Goal: Share content: Share content

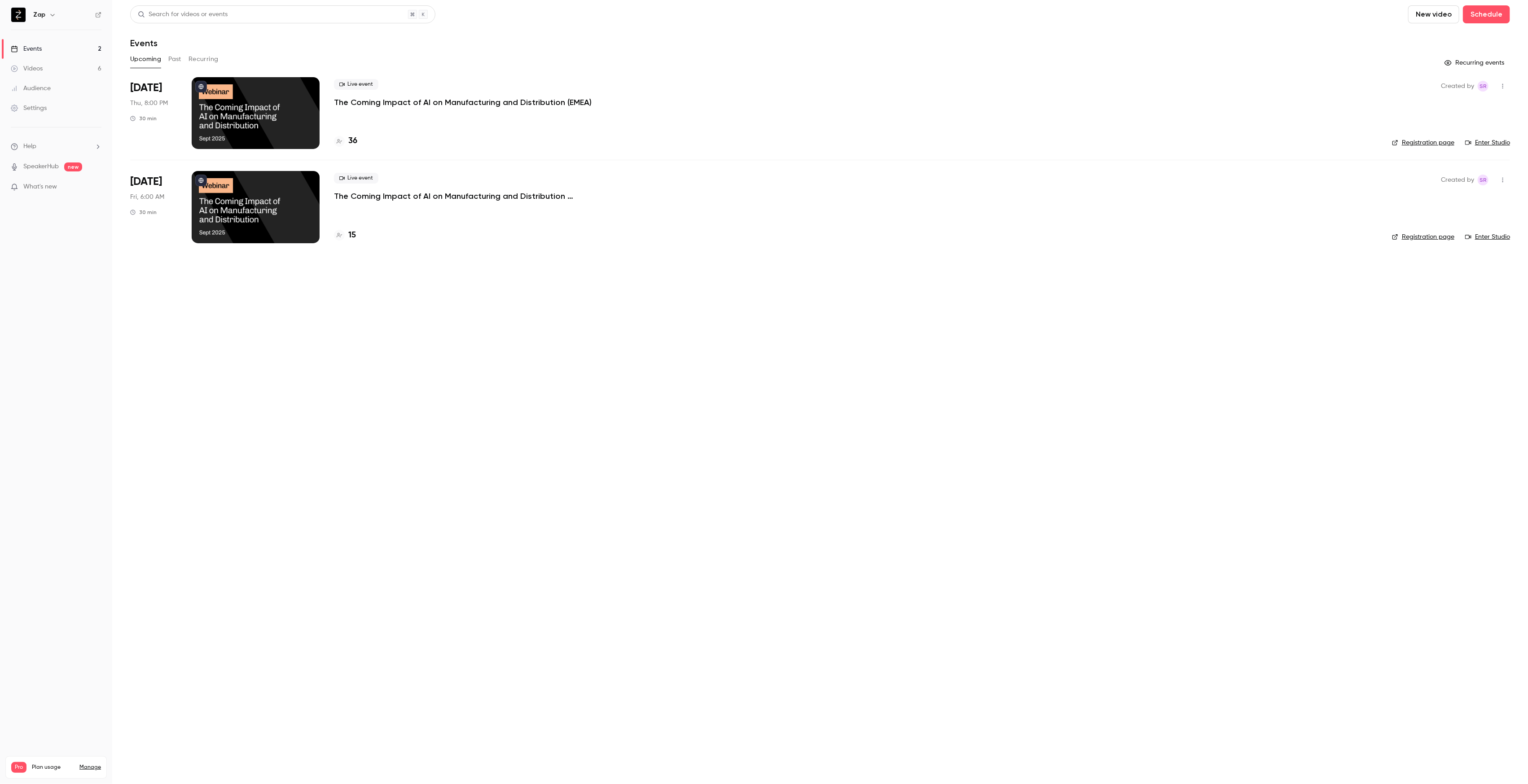
click at [432, 100] on p "The Coming Impact of AI on Manufacturing and Distribution (EMEA)" at bounding box center [462, 102] width 257 height 11
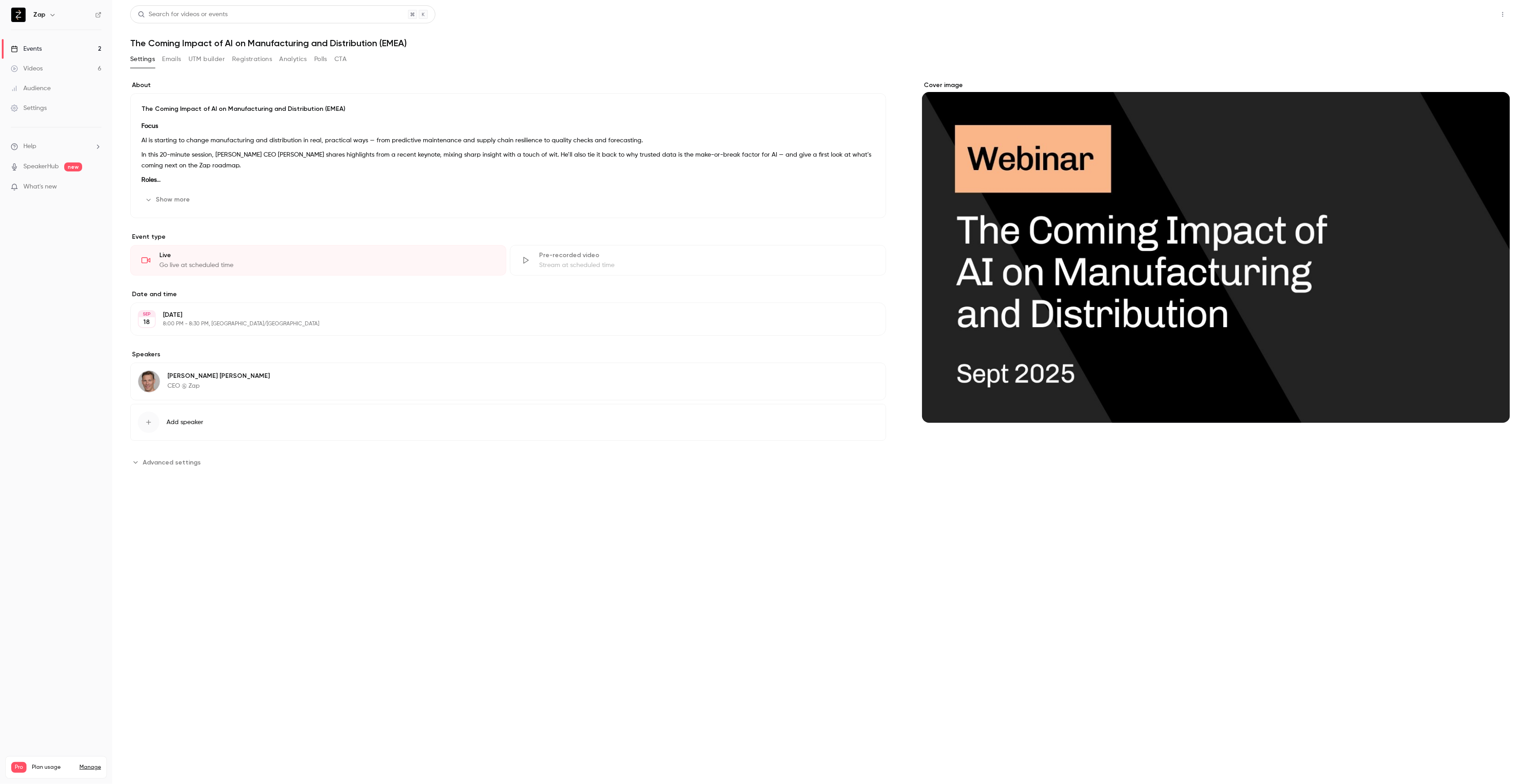
click at [1468, 19] on button "Share" at bounding box center [1470, 14] width 36 height 18
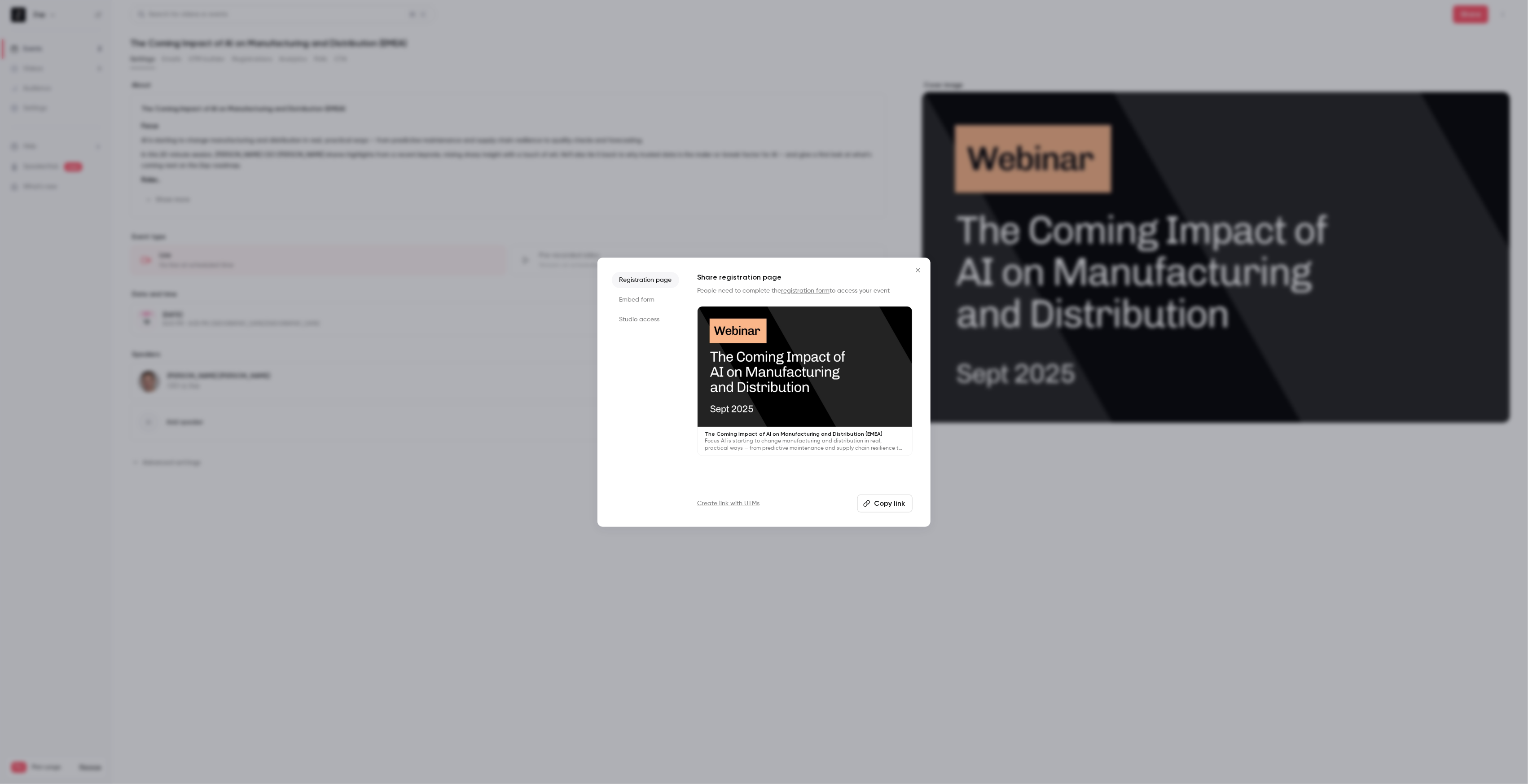
click at [634, 316] on li "Studio access" at bounding box center [645, 319] width 68 height 16
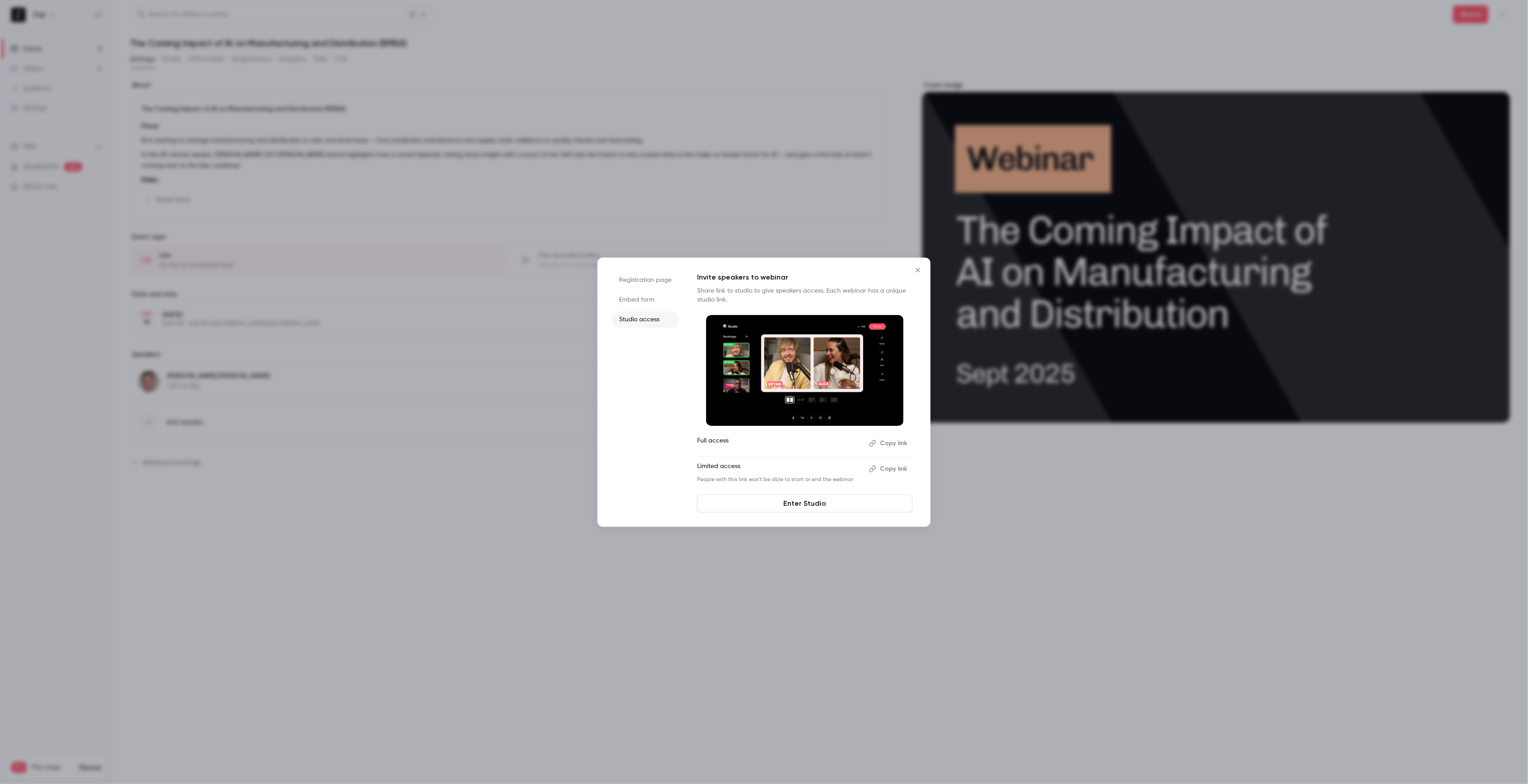
click at [893, 438] on button "Copy link" at bounding box center [888, 443] width 47 height 14
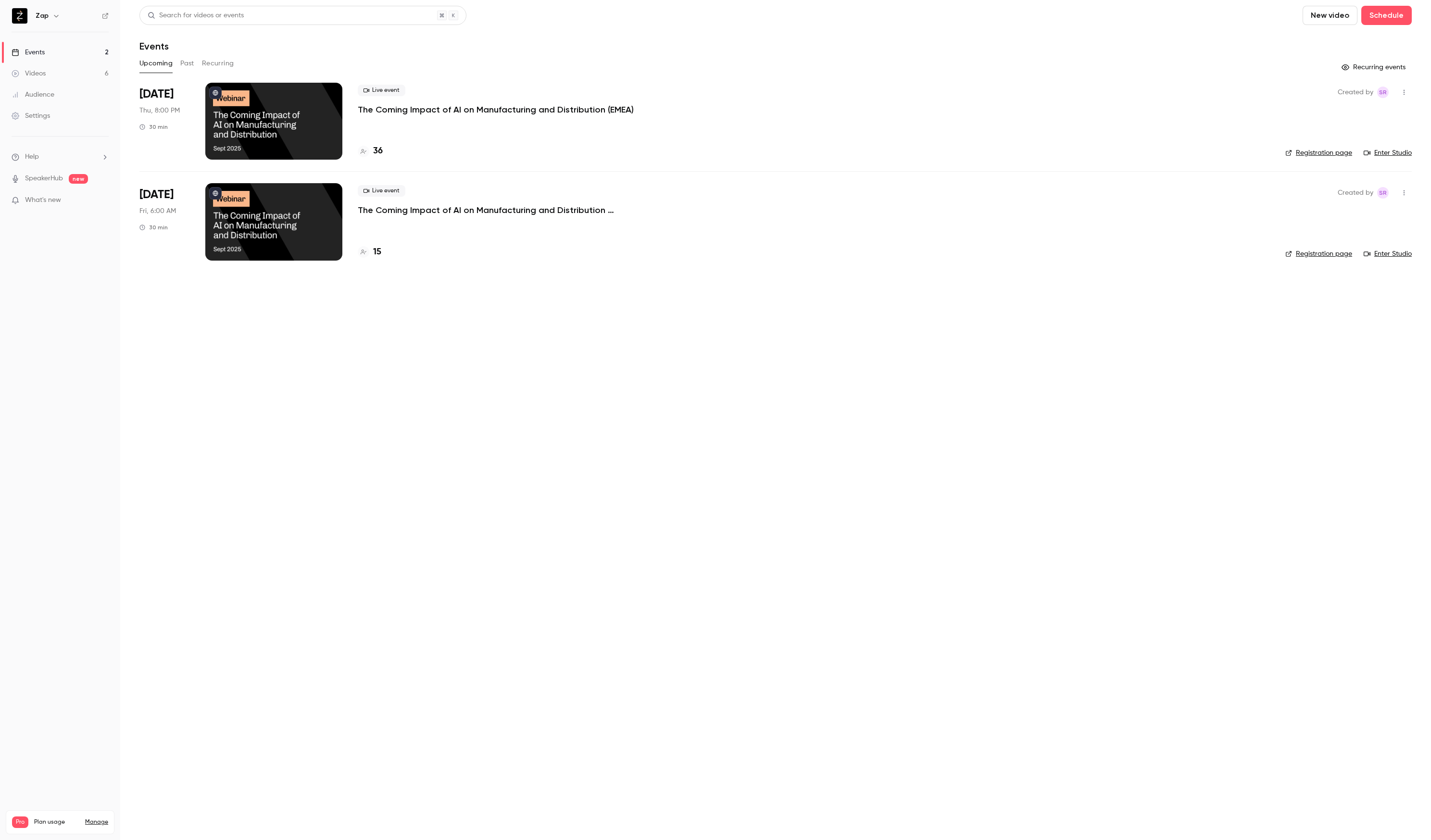
click at [437, 110] on p "The Coming Impact of AI on Manufacturing and Distribution (EMEA)" at bounding box center [495, 110] width 276 height 11
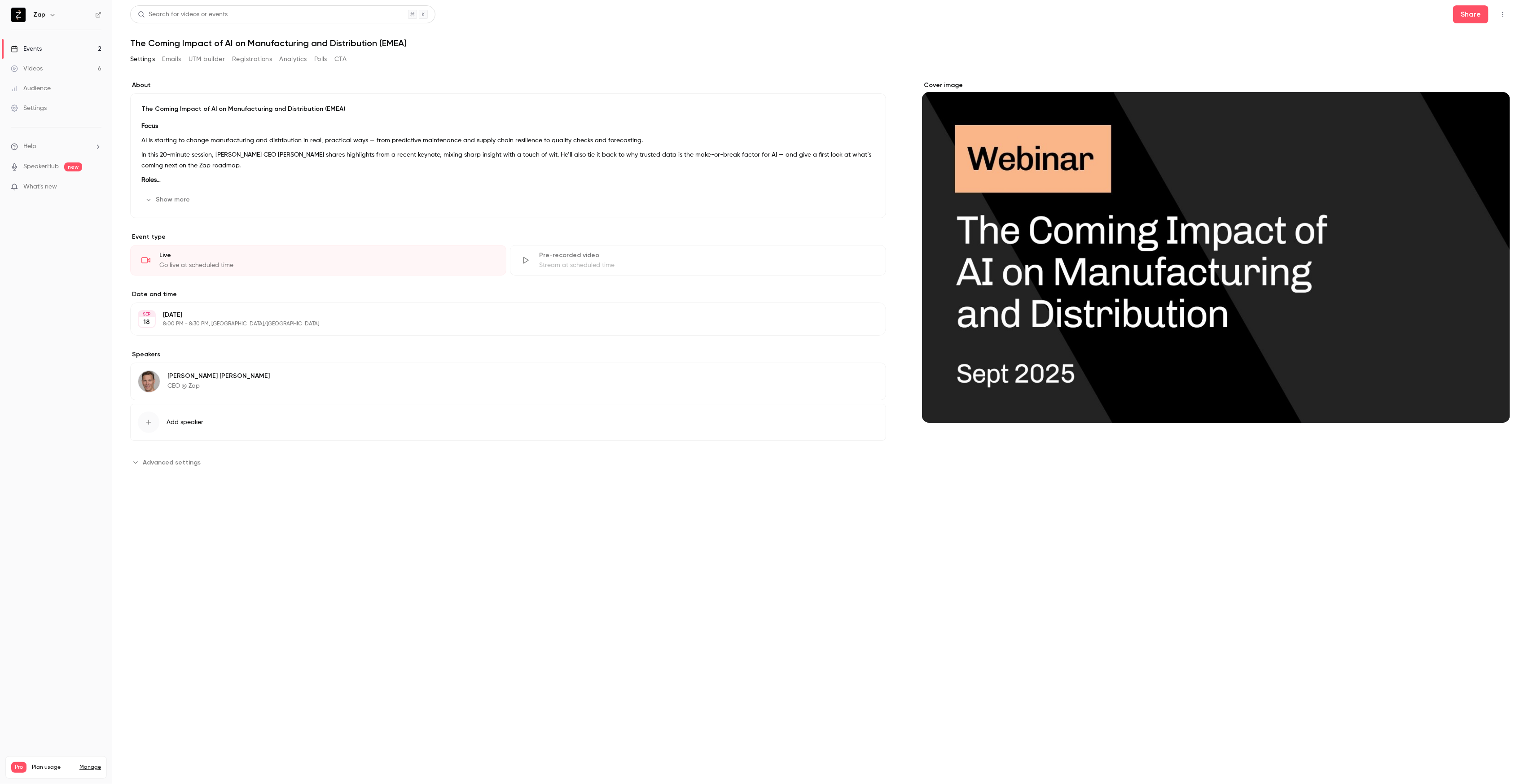
click at [254, 61] on button "Registrations" at bounding box center [252, 59] width 40 height 14
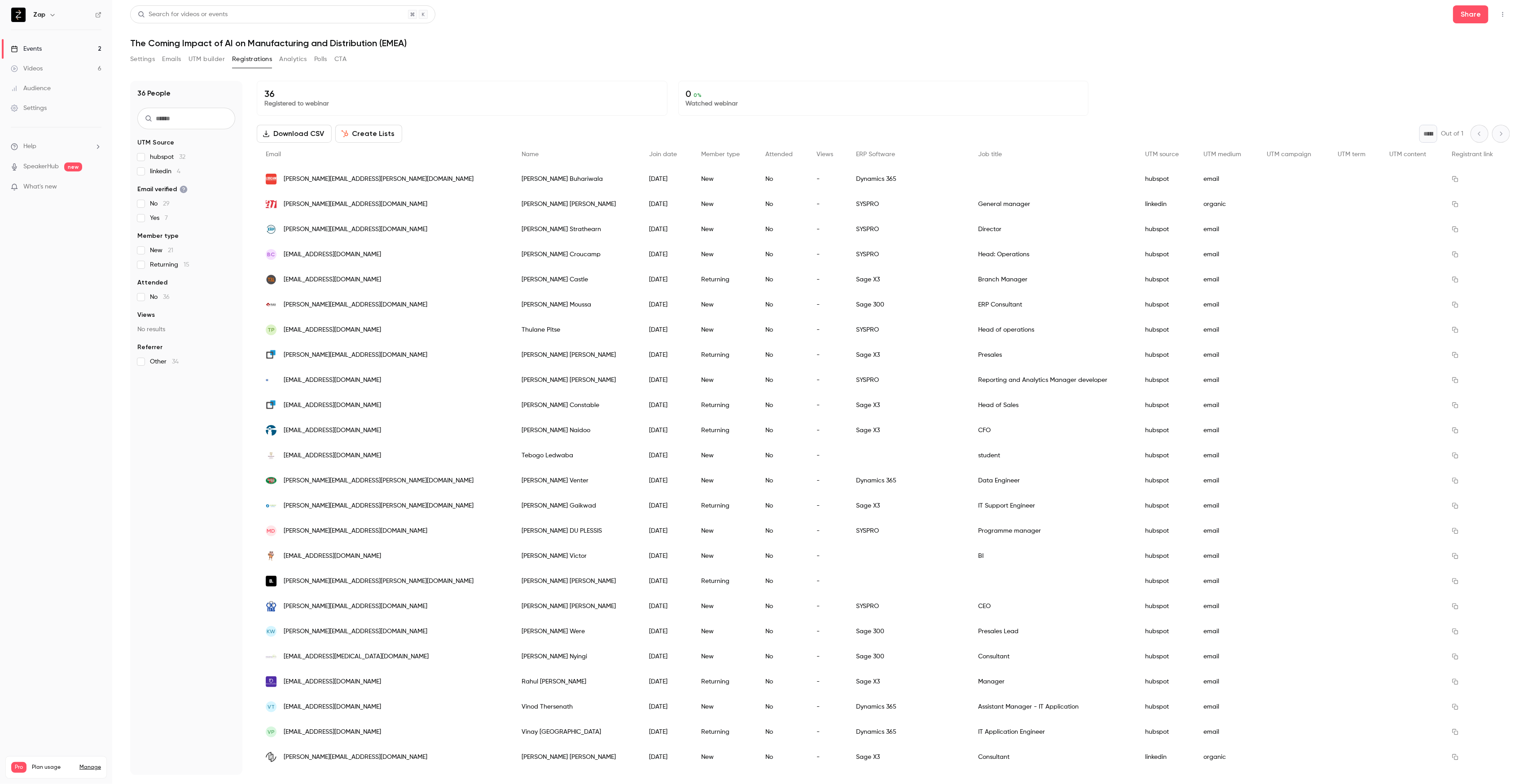
click at [42, 44] on link "Events 2" at bounding box center [56, 49] width 112 height 20
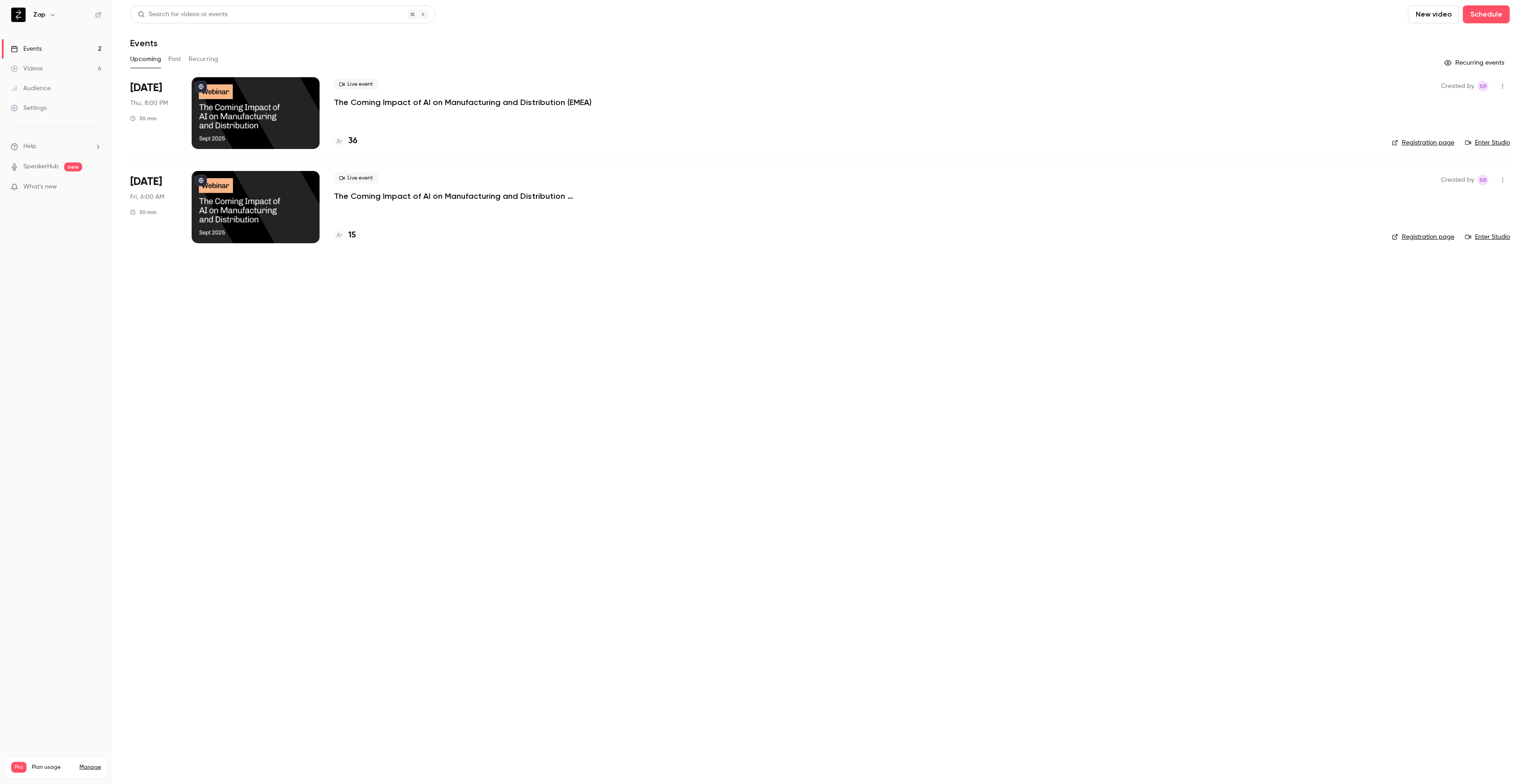
click at [484, 198] on p "The Coming Impact of AI on Manufacturing and Distribution ([GEOGRAPHIC_DATA])" at bounding box center [468, 196] width 270 height 11
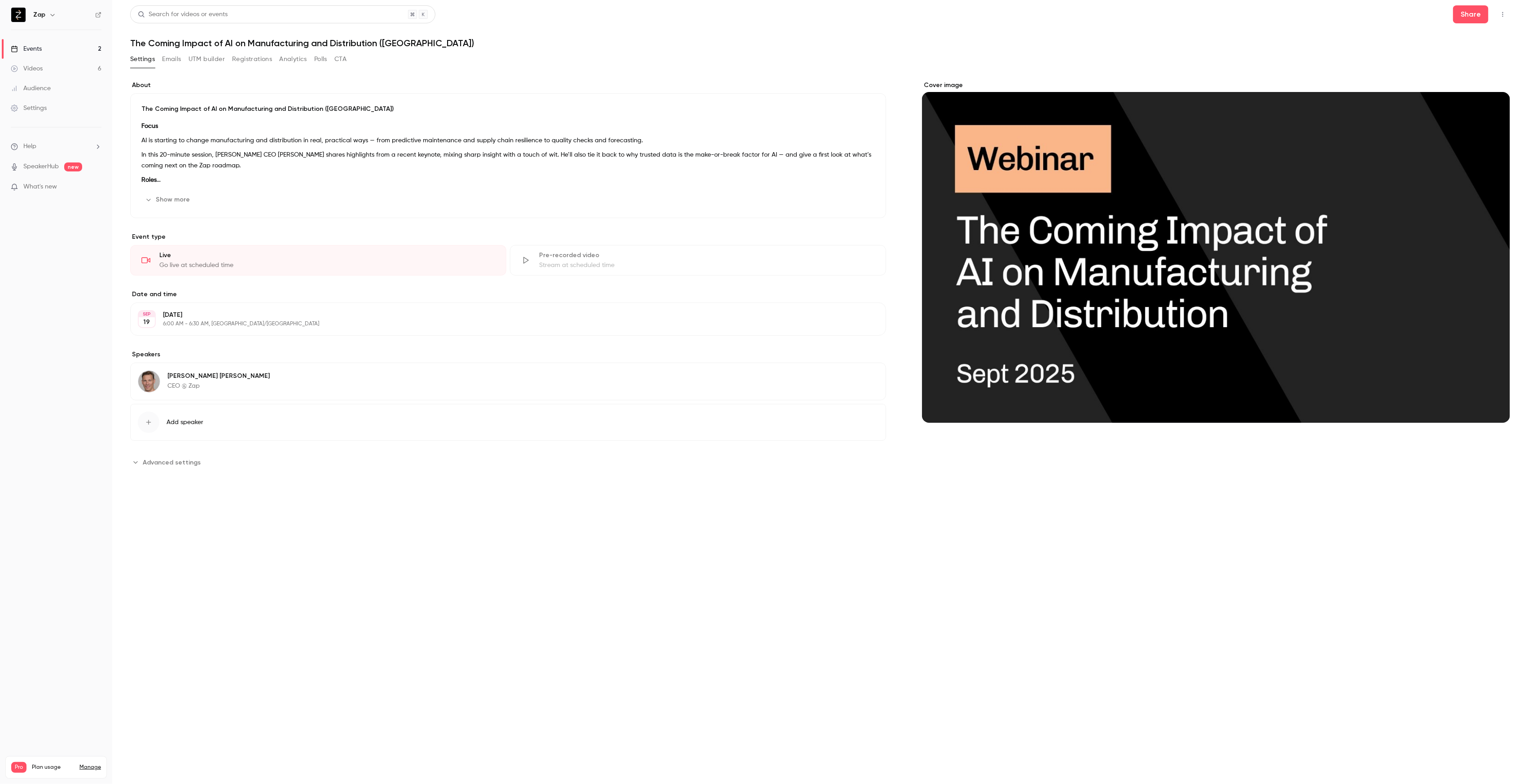
click at [262, 60] on button "Registrations" at bounding box center [252, 59] width 40 height 14
